Goal: Task Accomplishment & Management: Use online tool/utility

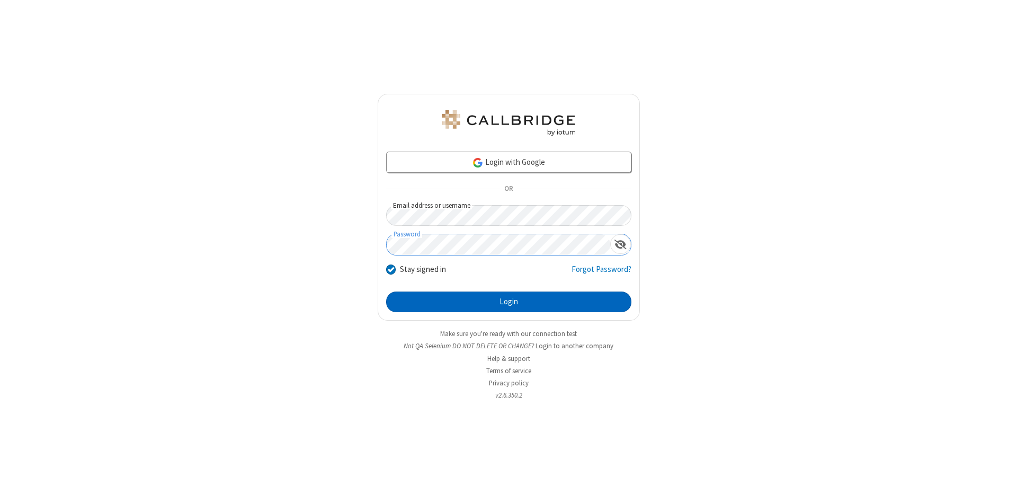
click at [508, 302] on button "Login" at bounding box center [508, 301] width 245 height 21
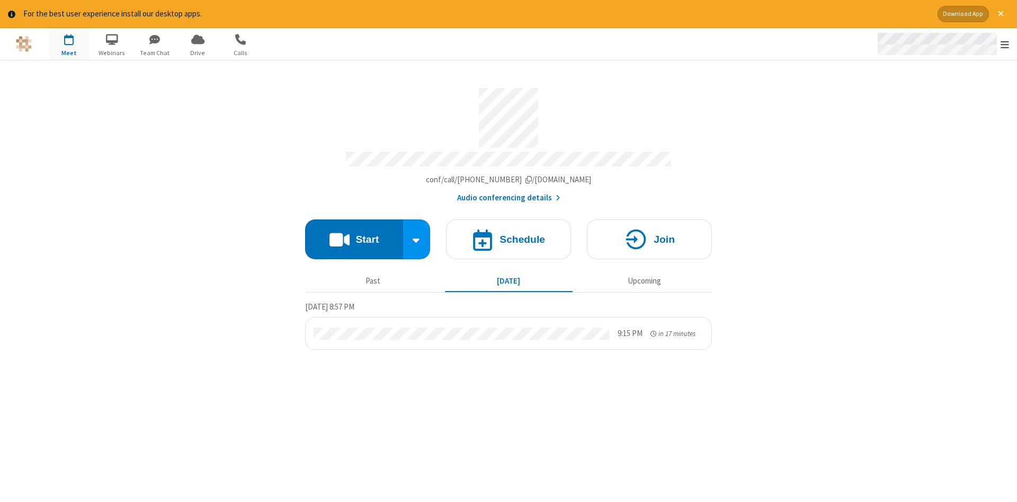
click at [1005, 44] on span "Open menu" at bounding box center [1005, 44] width 8 height 11
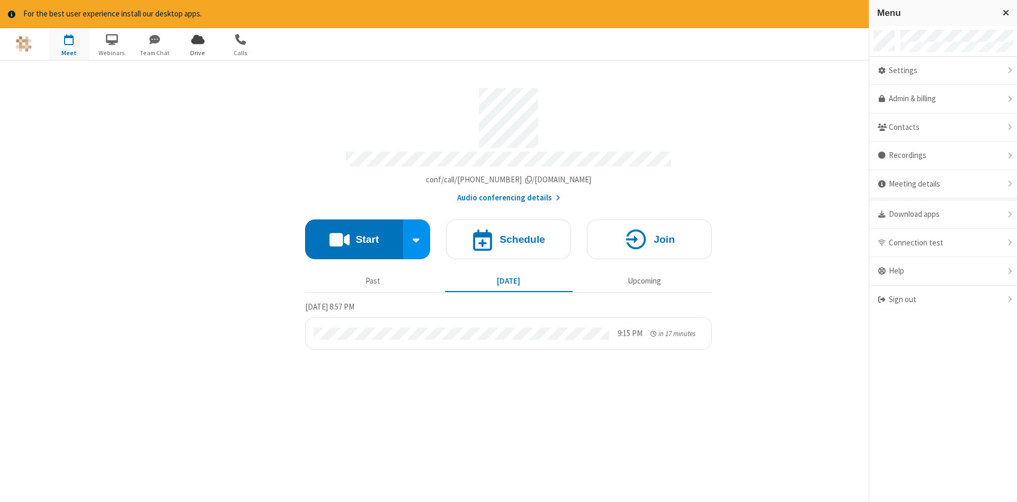
click at [198, 52] on span "Drive" at bounding box center [198, 53] width 40 height 10
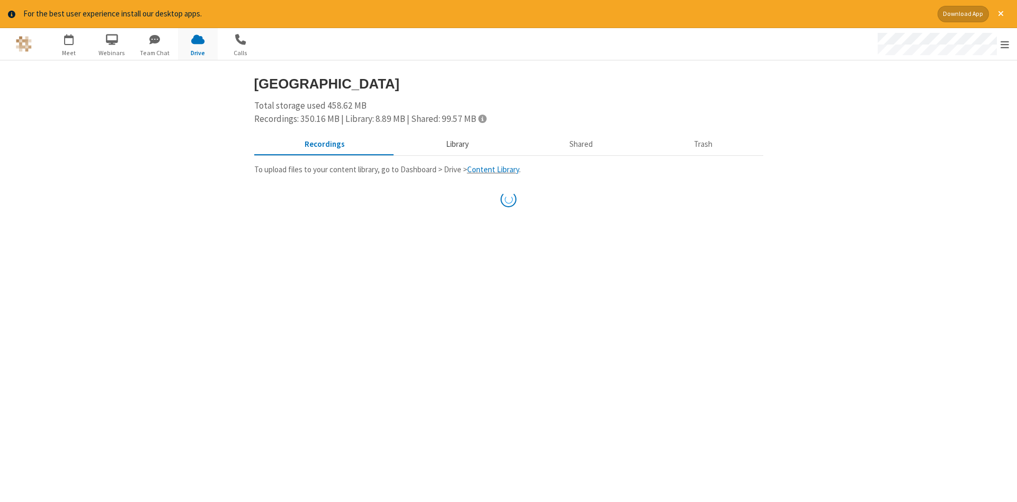
click at [455, 144] on button "Library" at bounding box center [457, 144] width 124 height 20
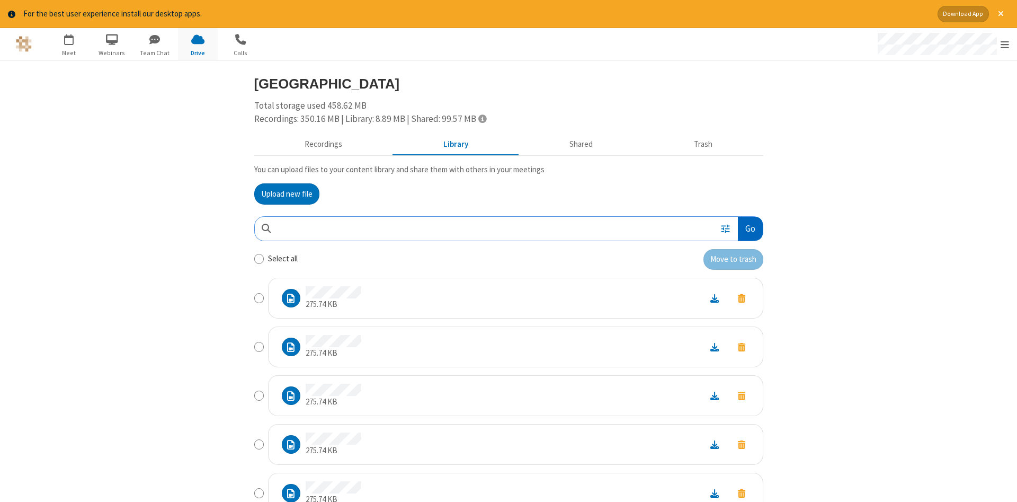
click at [749, 228] on button "Go" at bounding box center [750, 229] width 24 height 24
click at [287, 193] on button "Upload new file" at bounding box center [286, 193] width 65 height 21
